Goal: Task Accomplishment & Management: Manage account settings

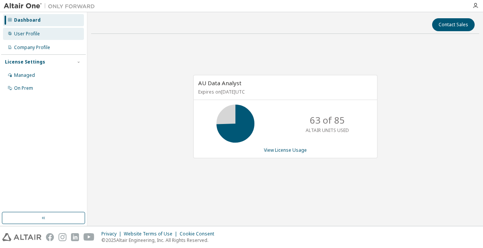
click at [24, 32] on div "User Profile" at bounding box center [27, 34] width 26 height 6
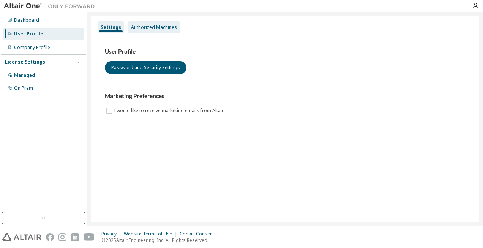
click at [168, 24] on div "Authorized Machines" at bounding box center [154, 27] width 52 height 12
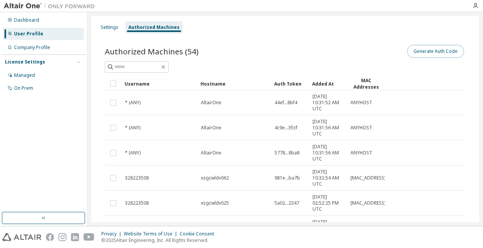
click at [435, 56] on button "Generate Auth Code" at bounding box center [435, 51] width 57 height 13
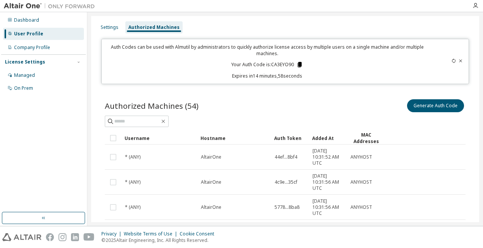
click at [298, 63] on icon at bounding box center [300, 64] width 4 height 5
